Goal: Task Accomplishment & Management: Use online tool/utility

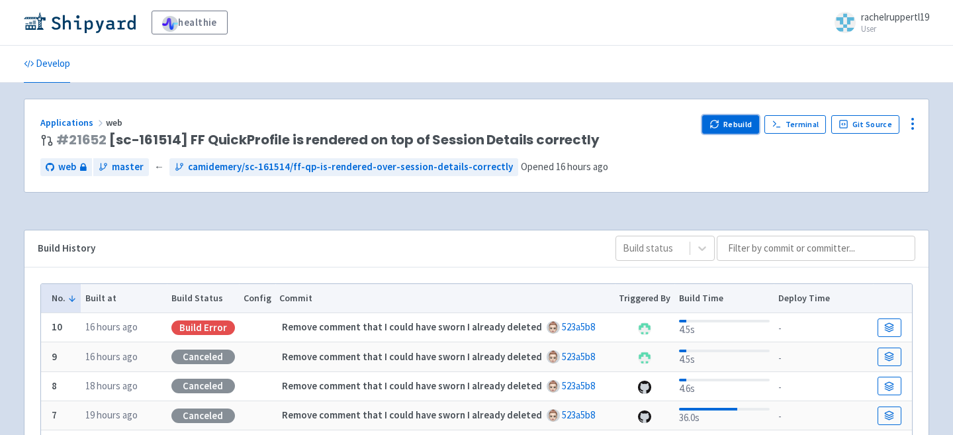
click at [736, 120] on button "Rebuild" at bounding box center [730, 124] width 57 height 19
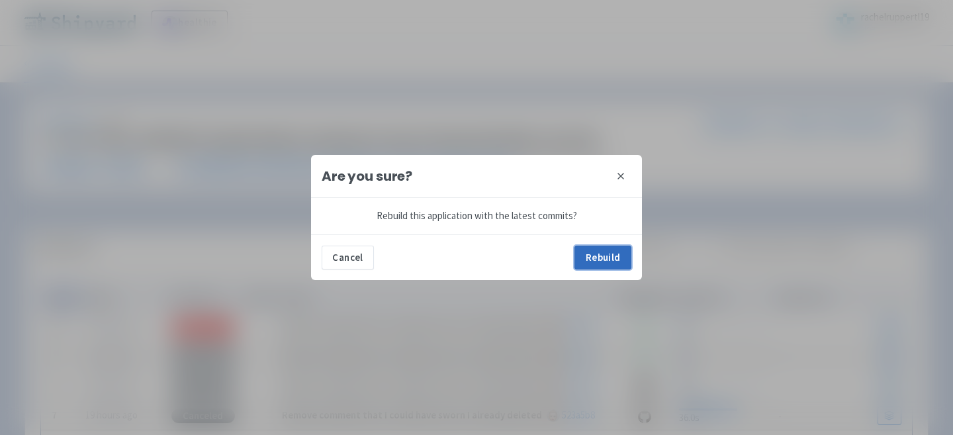
click at [614, 259] on button "Rebuild" at bounding box center [602, 257] width 57 height 24
